Goal: Find specific page/section: Find specific page/section

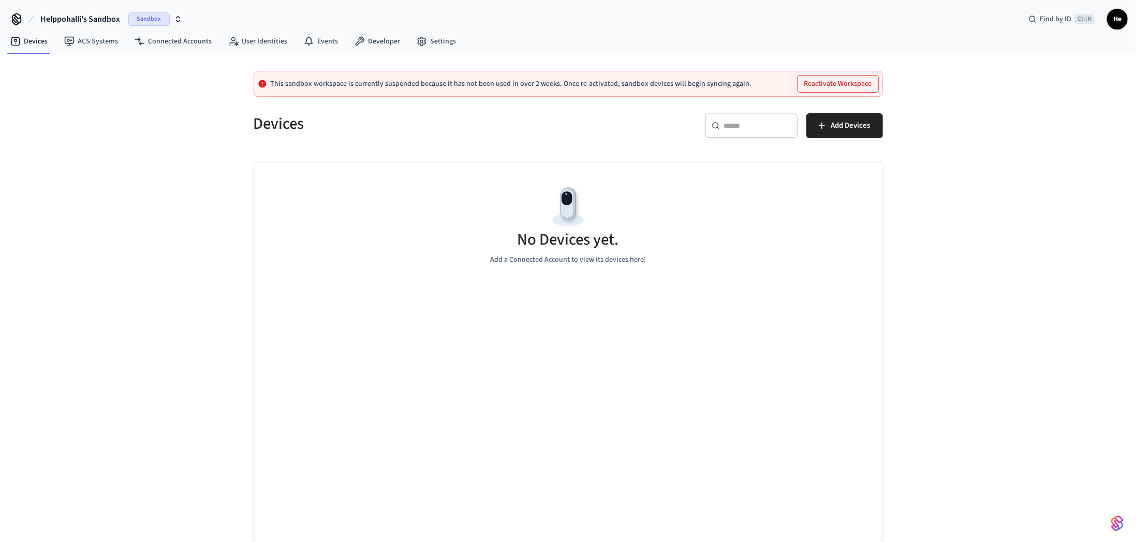
click at [156, 19] on span "Sandbox" at bounding box center [148, 18] width 41 height 13
click at [157, 65] on span "Production" at bounding box center [157, 66] width 41 height 13
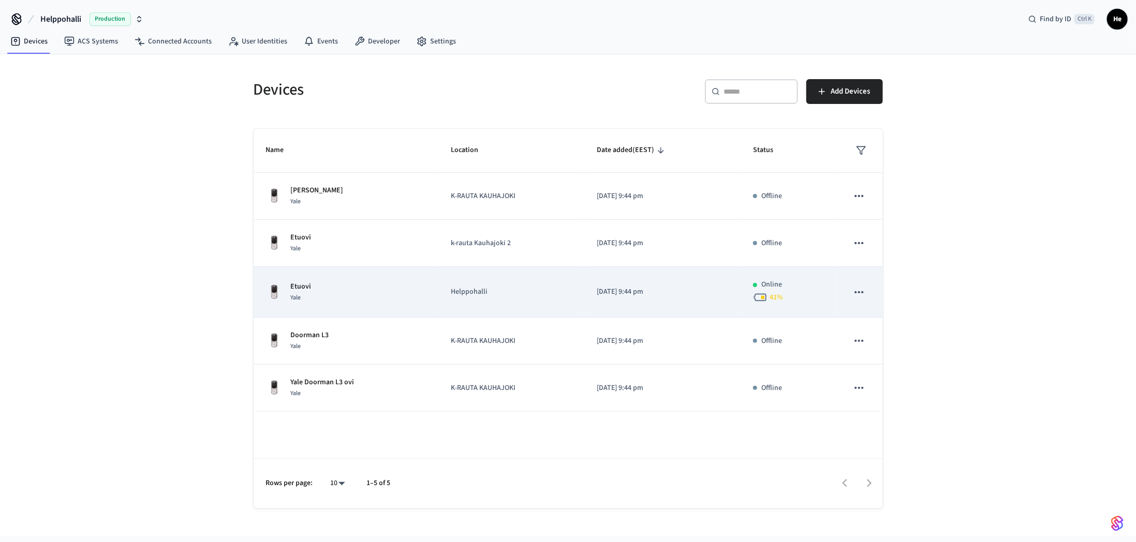
click at [315, 305] on td "Etuovi Yale" at bounding box center [346, 292] width 185 height 51
click at [299, 296] on span "Yale" at bounding box center [296, 297] width 10 height 9
click at [857, 298] on button "sticky table" at bounding box center [859, 293] width 22 height 22
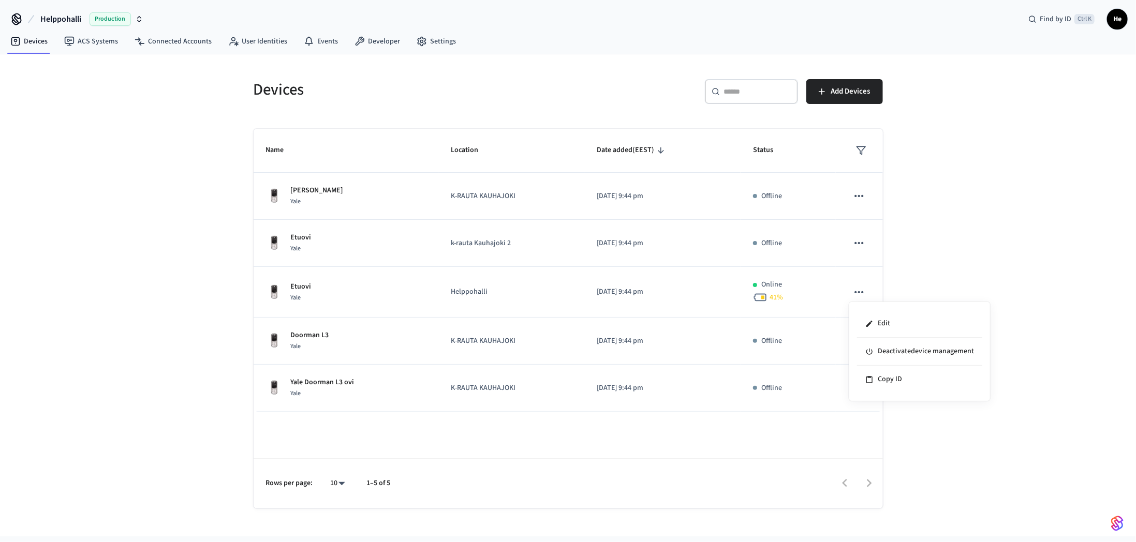
click at [973, 239] on div at bounding box center [568, 271] width 1136 height 542
click at [99, 50] on link "ACS Systems" at bounding box center [91, 41] width 70 height 19
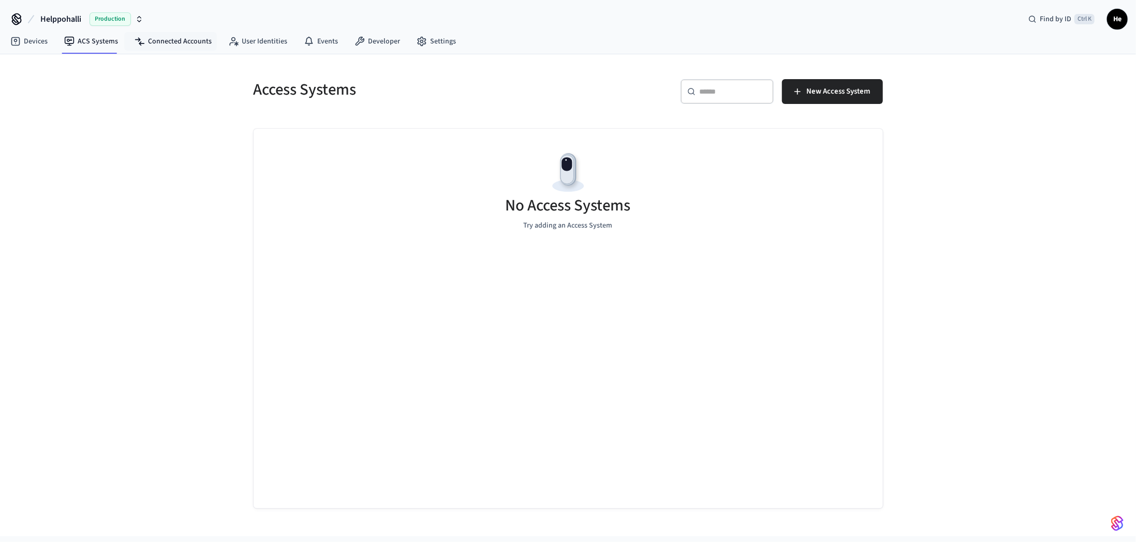
click at [205, 51] on nav "Devices ACS Systems Connected Accounts User Identities Events Developer Settings" at bounding box center [233, 42] width 462 height 24
click at [167, 31] on nav "Devices ACS Systems Connected Accounts User Identities Events Developer Settings" at bounding box center [233, 42] width 462 height 24
click at [260, 35] on link "User Identities" at bounding box center [258, 41] width 76 height 19
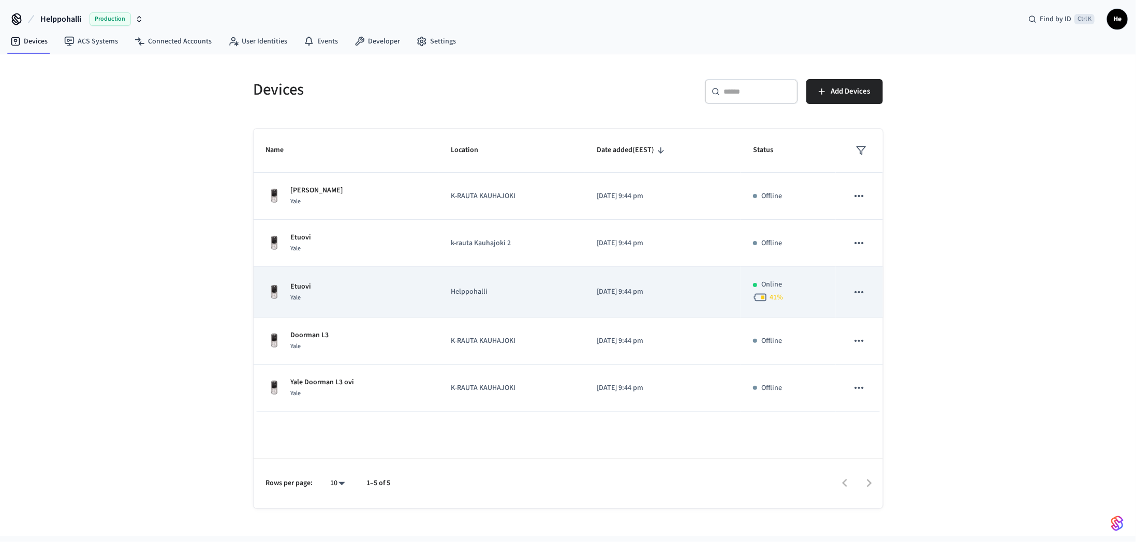
click at [337, 288] on div "Etuovi Yale" at bounding box center [346, 293] width 160 height 22
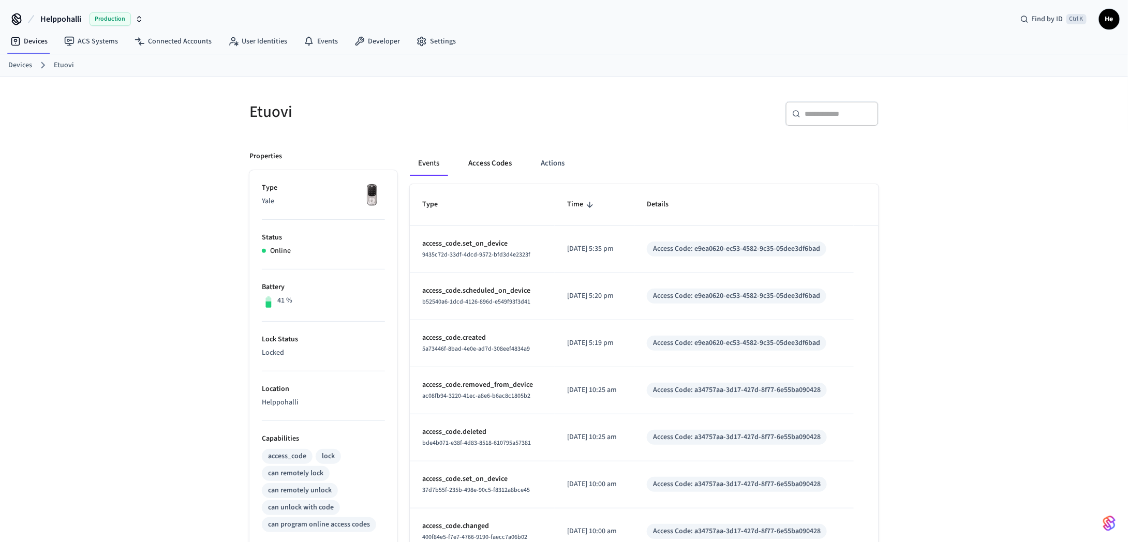
click at [486, 161] on button "Access Codes" at bounding box center [490, 163] width 60 height 25
